Goal: Navigation & Orientation: Find specific page/section

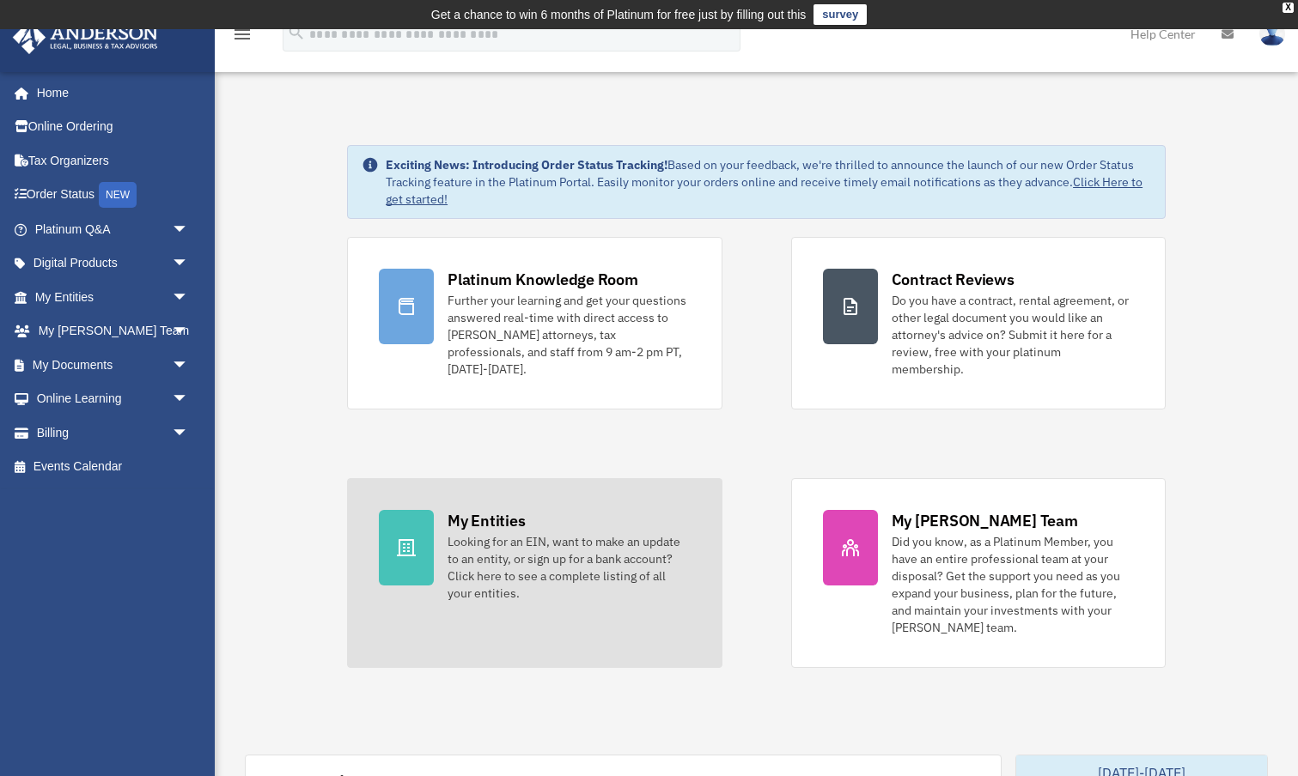
click at [435, 532] on link "My Entities Looking for an EIN, want to make an update to an entity, or sign up…" at bounding box center [534, 573] width 374 height 190
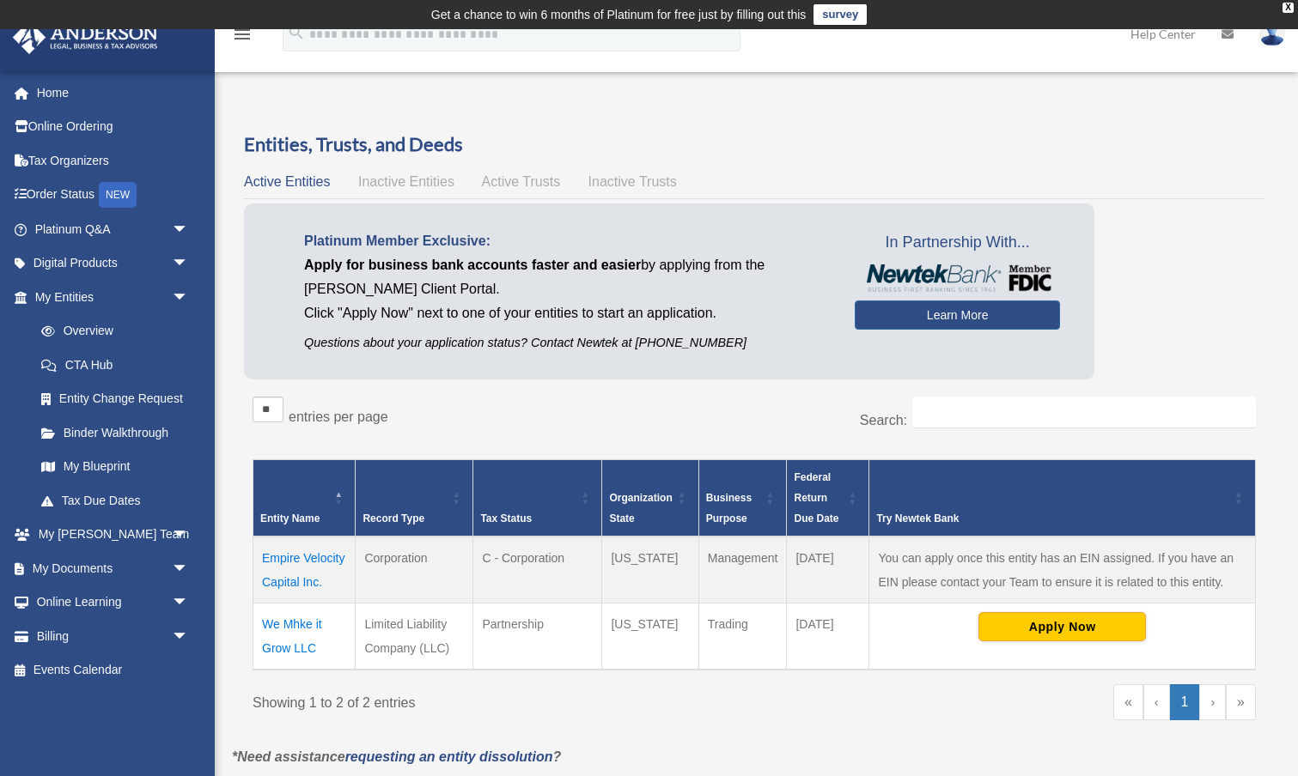
click at [315, 558] on td "Empire Velocity Capital Inc." at bounding box center [304, 570] width 102 height 67
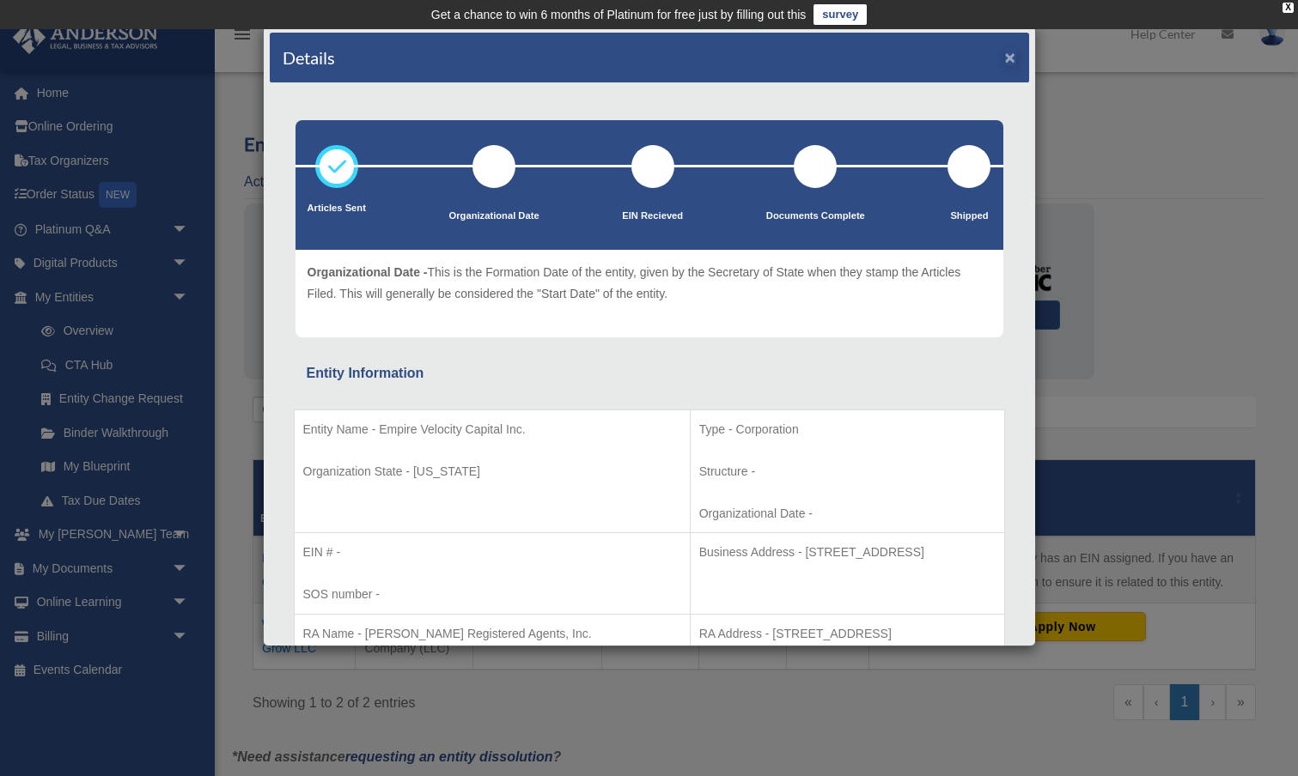
click at [1008, 60] on button "×" at bounding box center [1010, 57] width 11 height 18
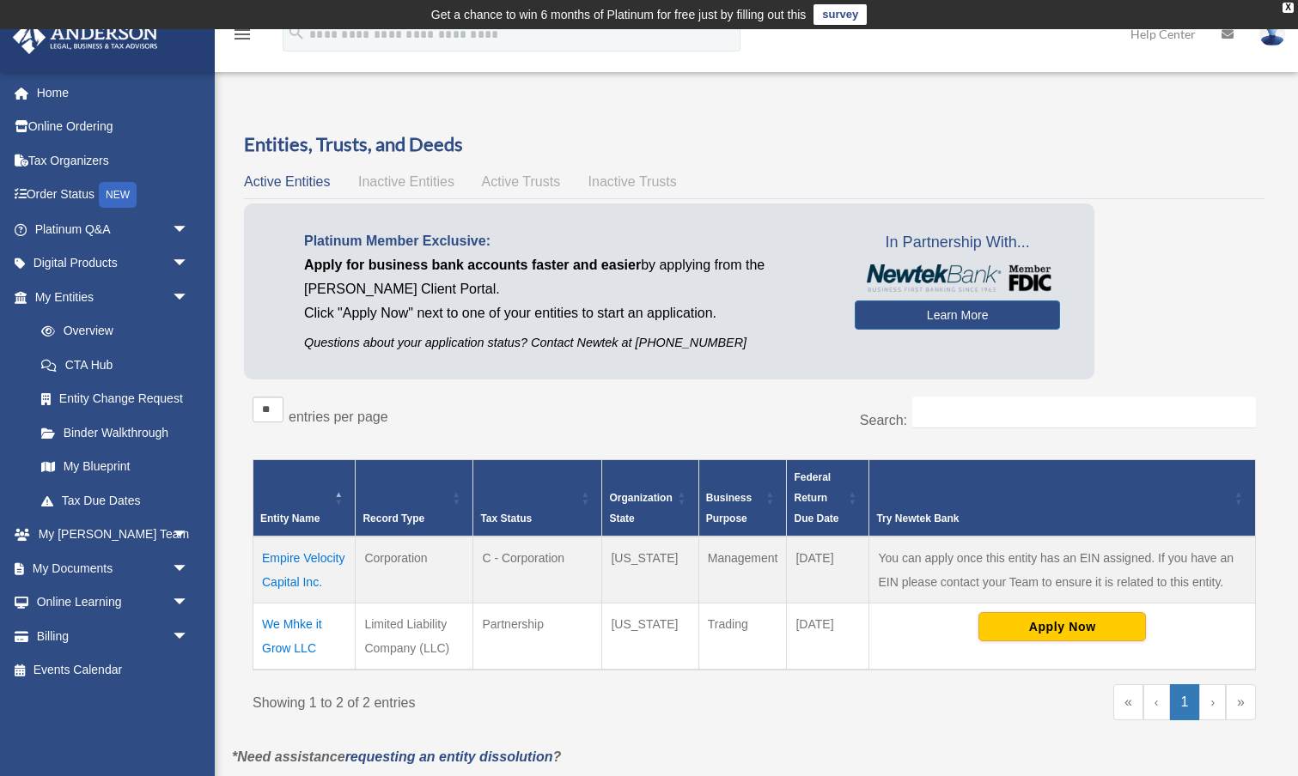
click at [502, 179] on span "Active Trusts" at bounding box center [521, 181] width 79 height 15
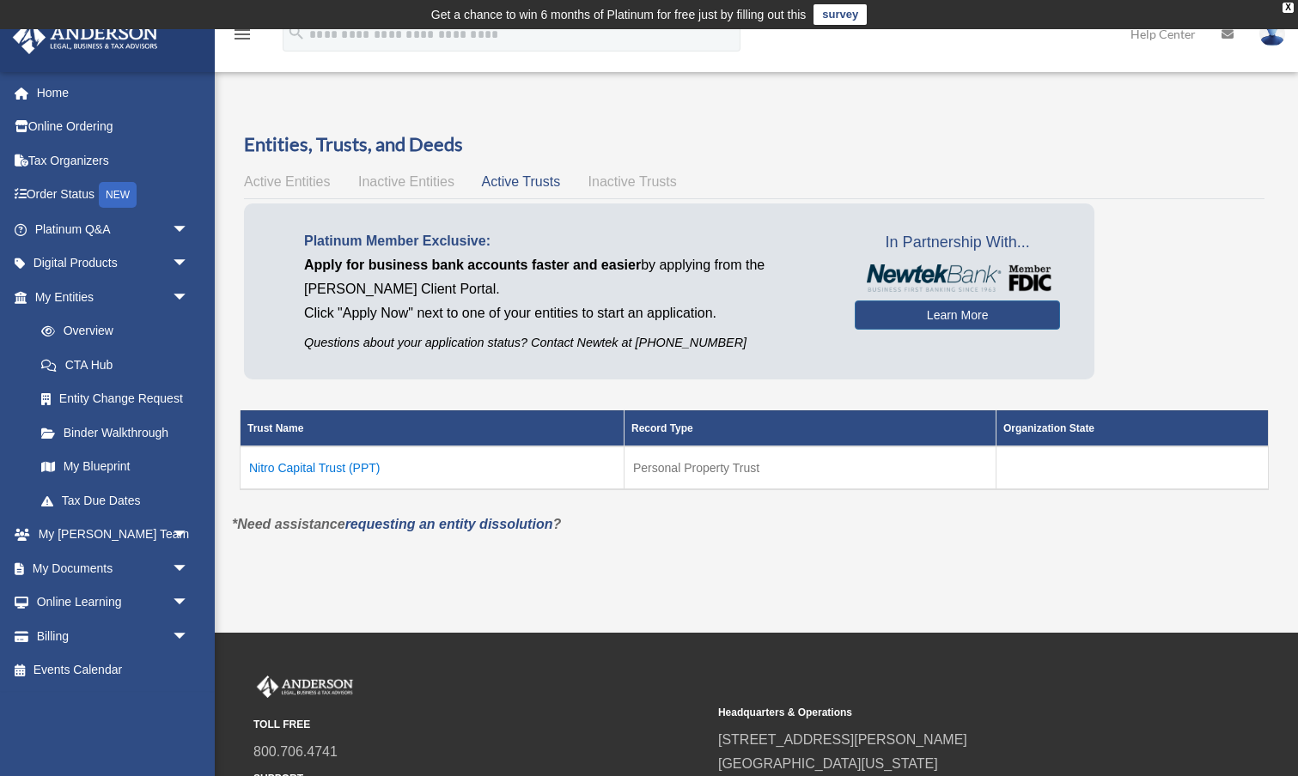
click at [620, 179] on span "Inactive Trusts" at bounding box center [632, 181] width 88 height 15
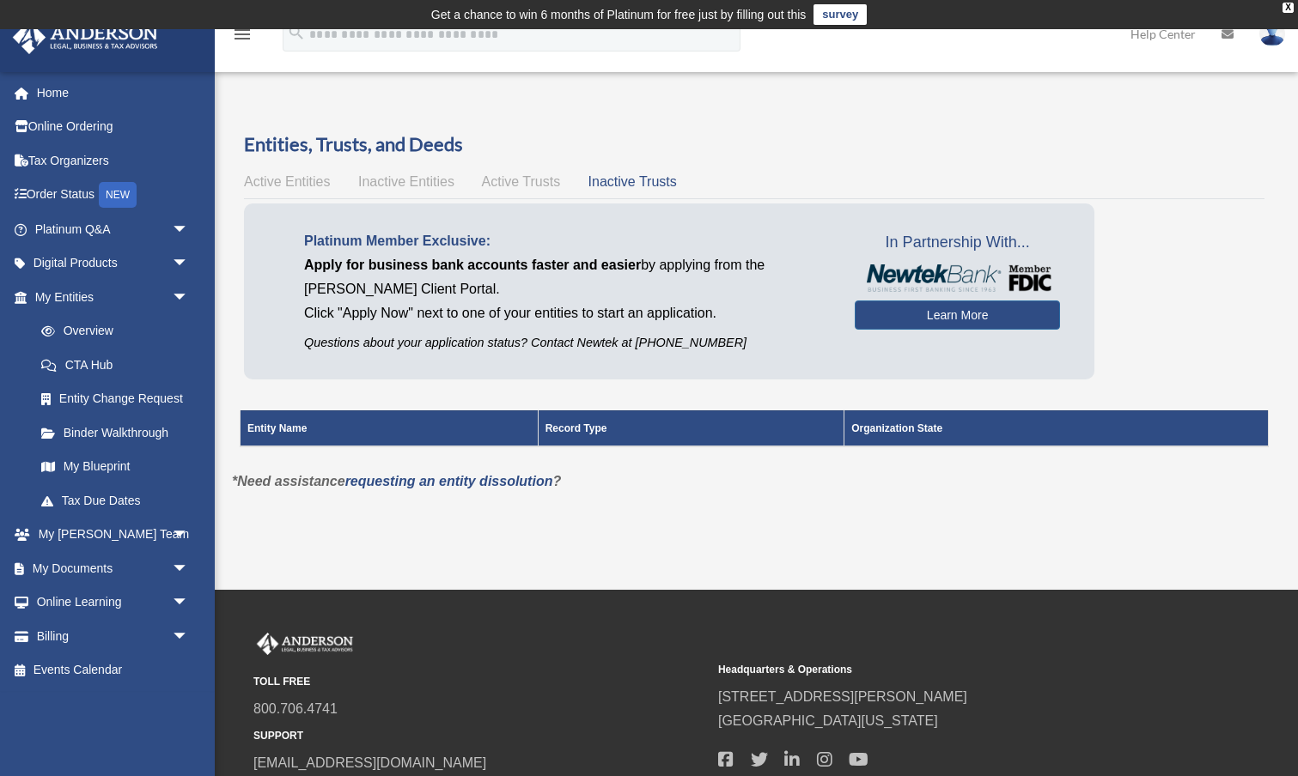
click at [294, 180] on span "Active Entities" at bounding box center [287, 181] width 86 height 15
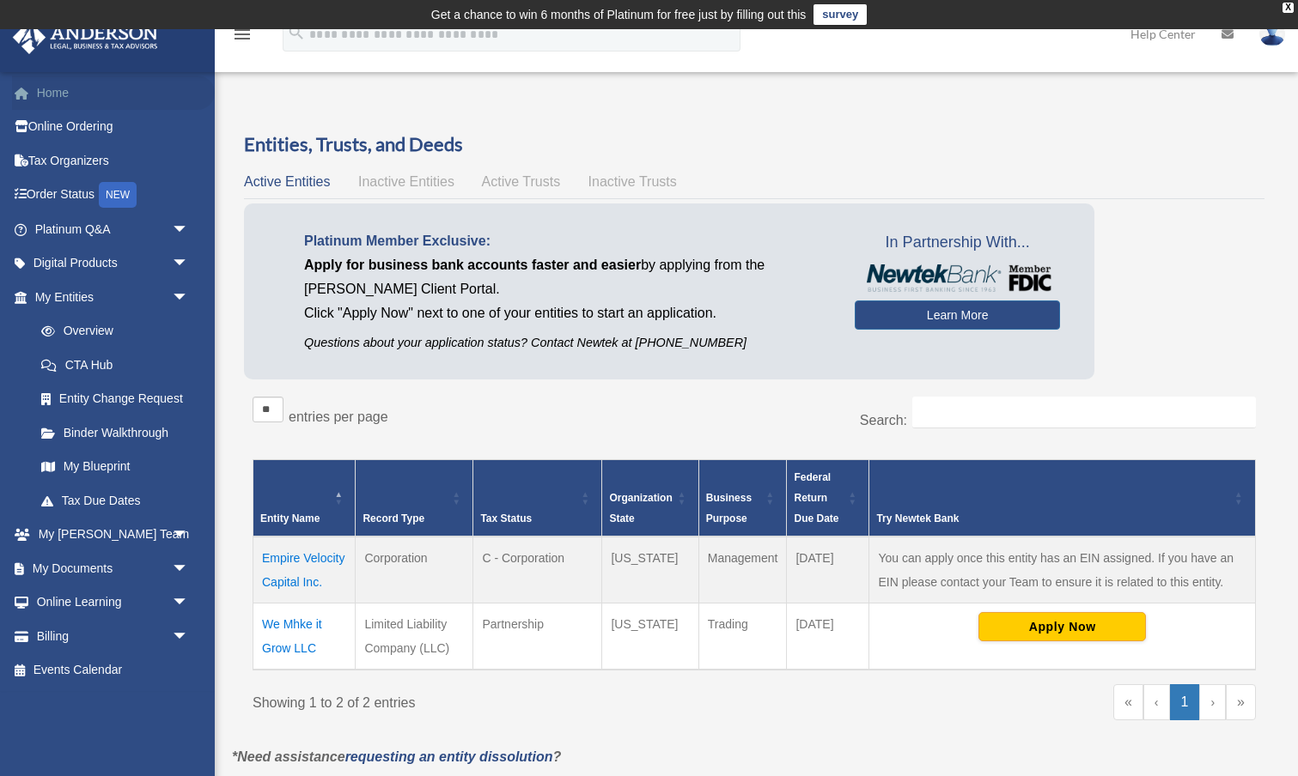
click at [58, 94] on link "Home" at bounding box center [113, 93] width 203 height 34
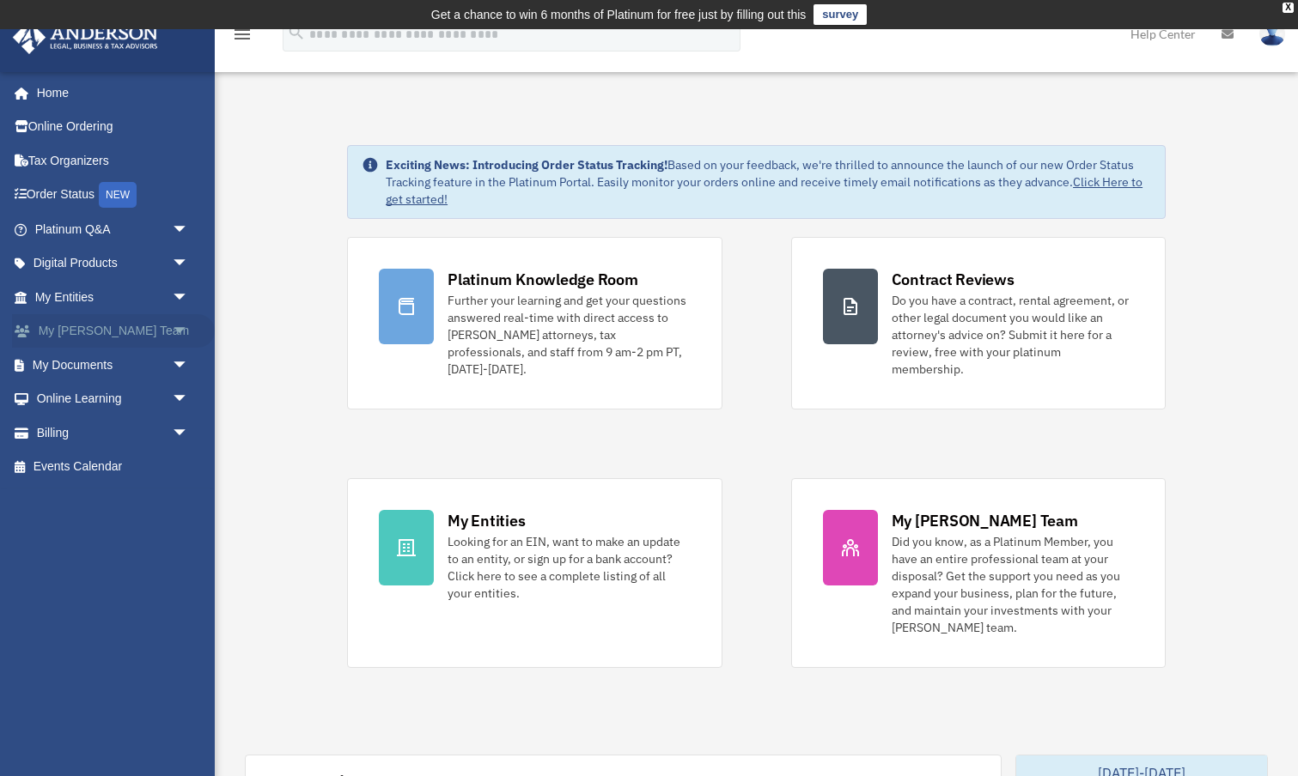
click at [178, 333] on span "arrow_drop_down" at bounding box center [189, 331] width 34 height 35
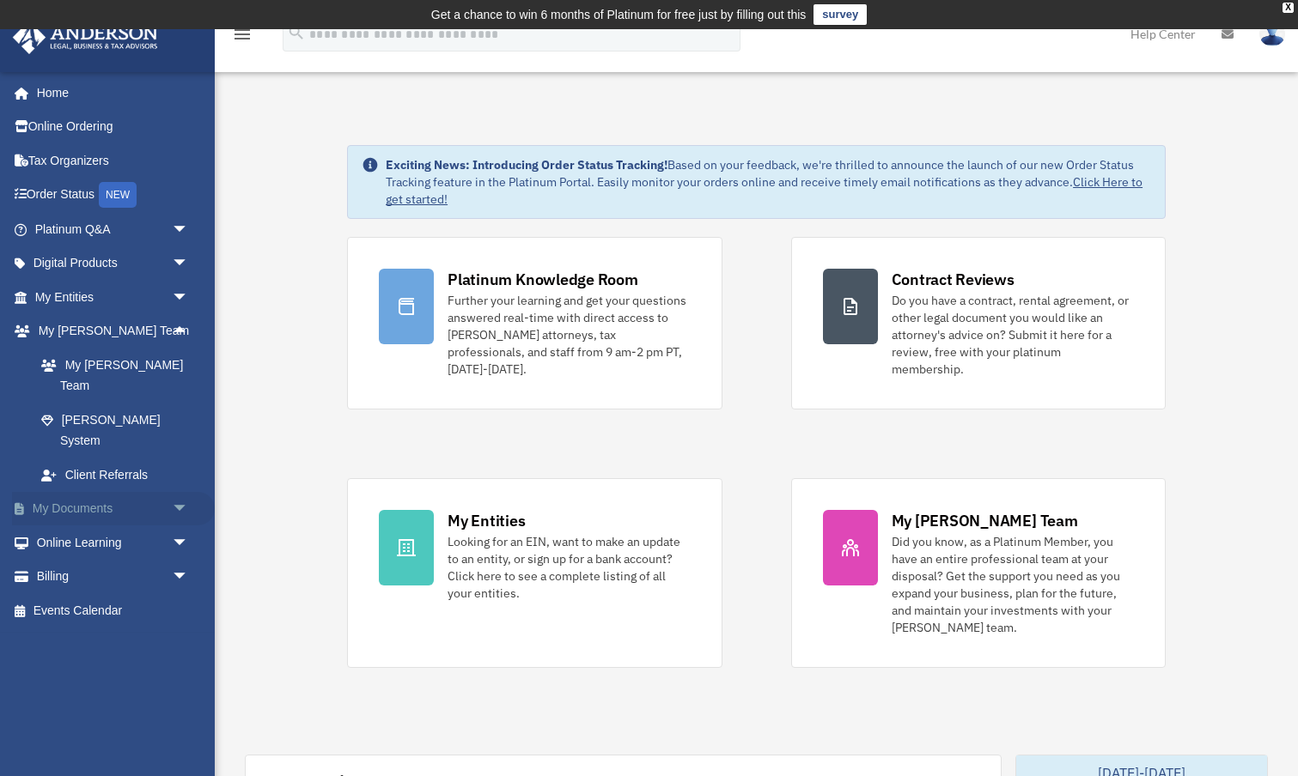
click at [145, 492] on link "My Documents arrow_drop_down" at bounding box center [113, 509] width 203 height 34
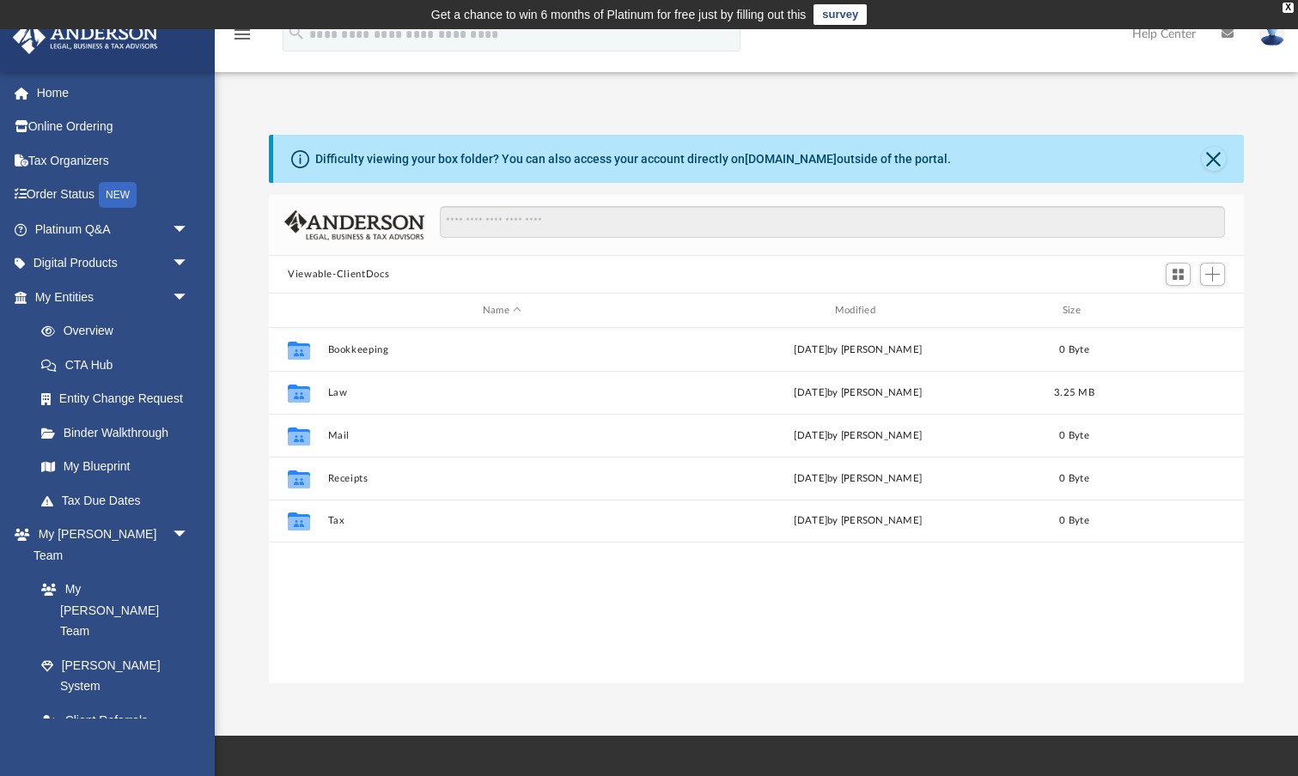
scroll to position [391, 975]
click at [78, 771] on link "Box" at bounding box center [119, 788] width 191 height 34
click at [70, 771] on link "Box" at bounding box center [119, 788] width 191 height 34
